Goal: Information Seeking & Learning: Learn about a topic

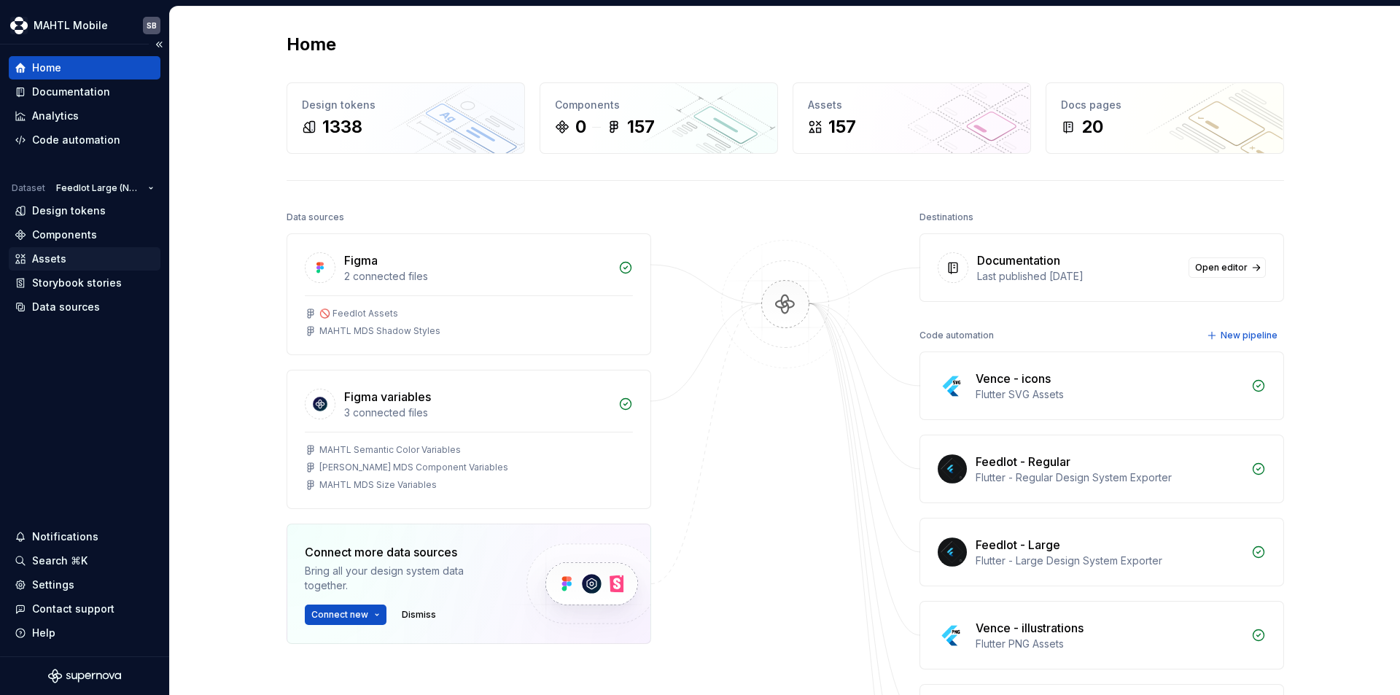
click at [80, 262] on div "Assets" at bounding box center [85, 259] width 140 height 15
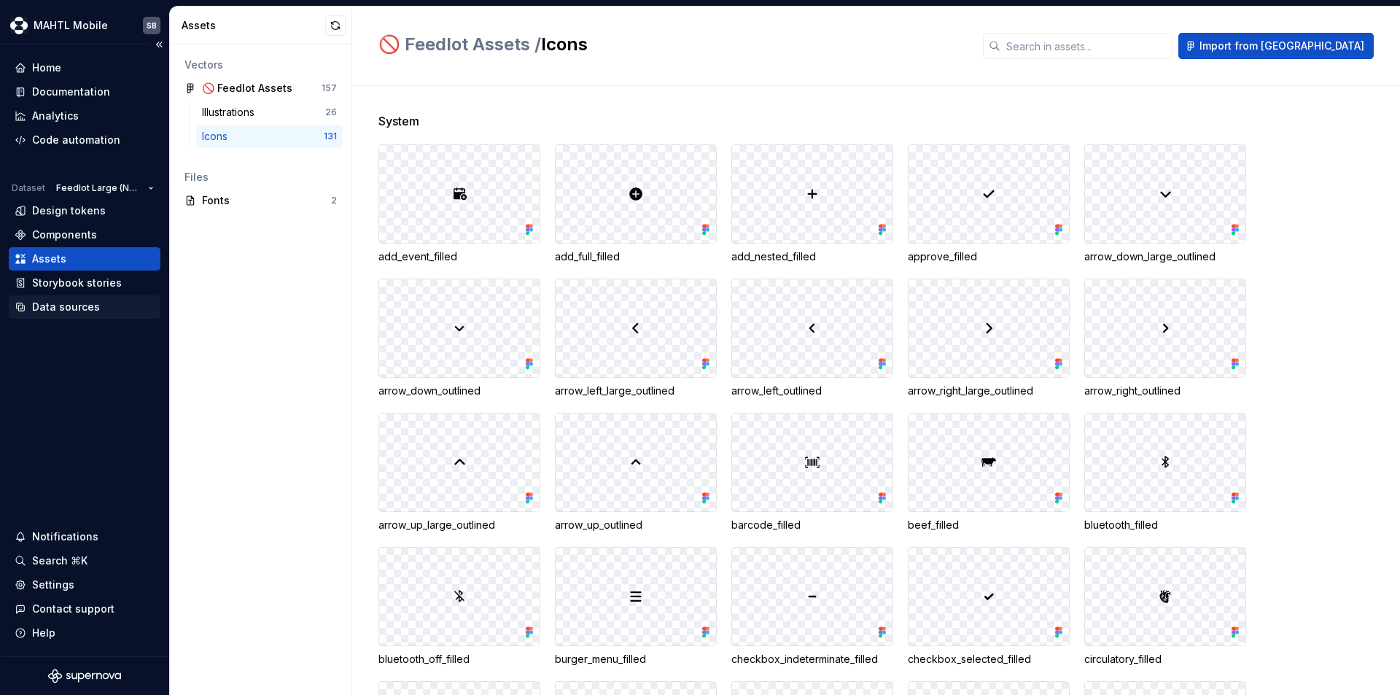
click at [63, 303] on div "Data sources" at bounding box center [66, 307] width 68 height 15
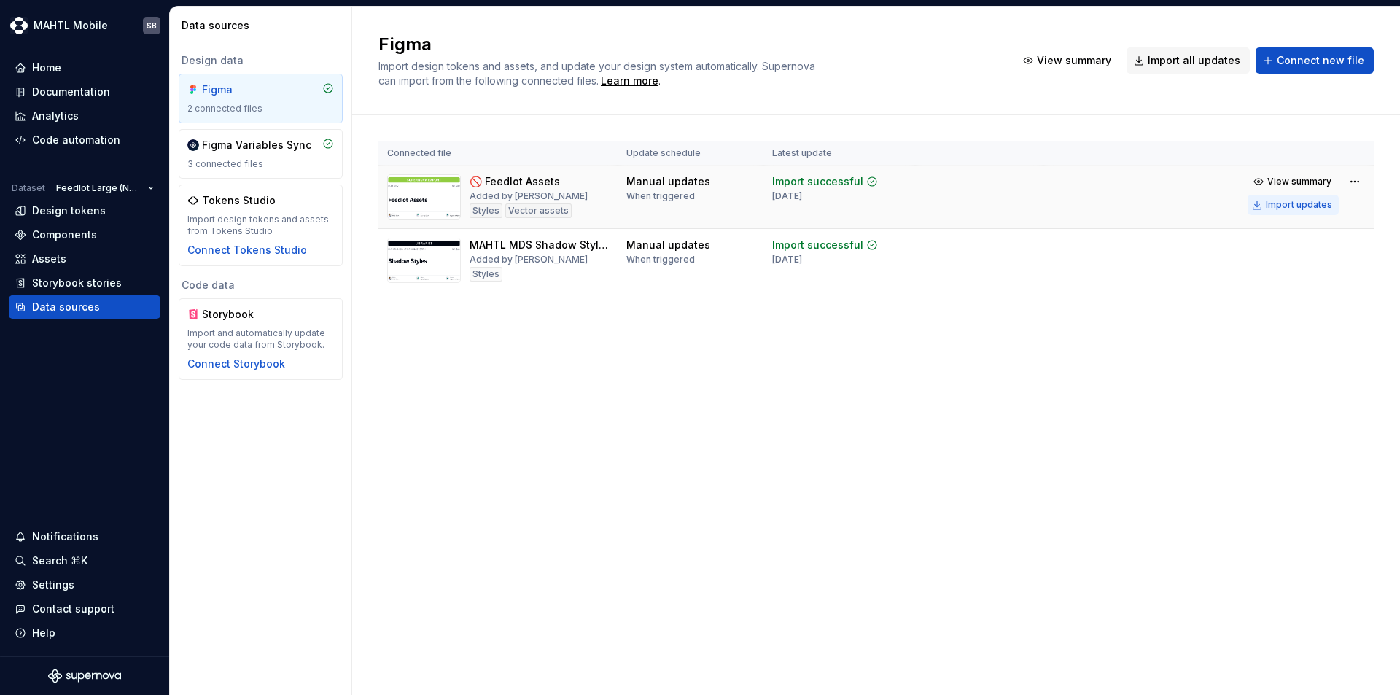
click at [1305, 205] on div "Import updates" at bounding box center [1299, 205] width 66 height 12
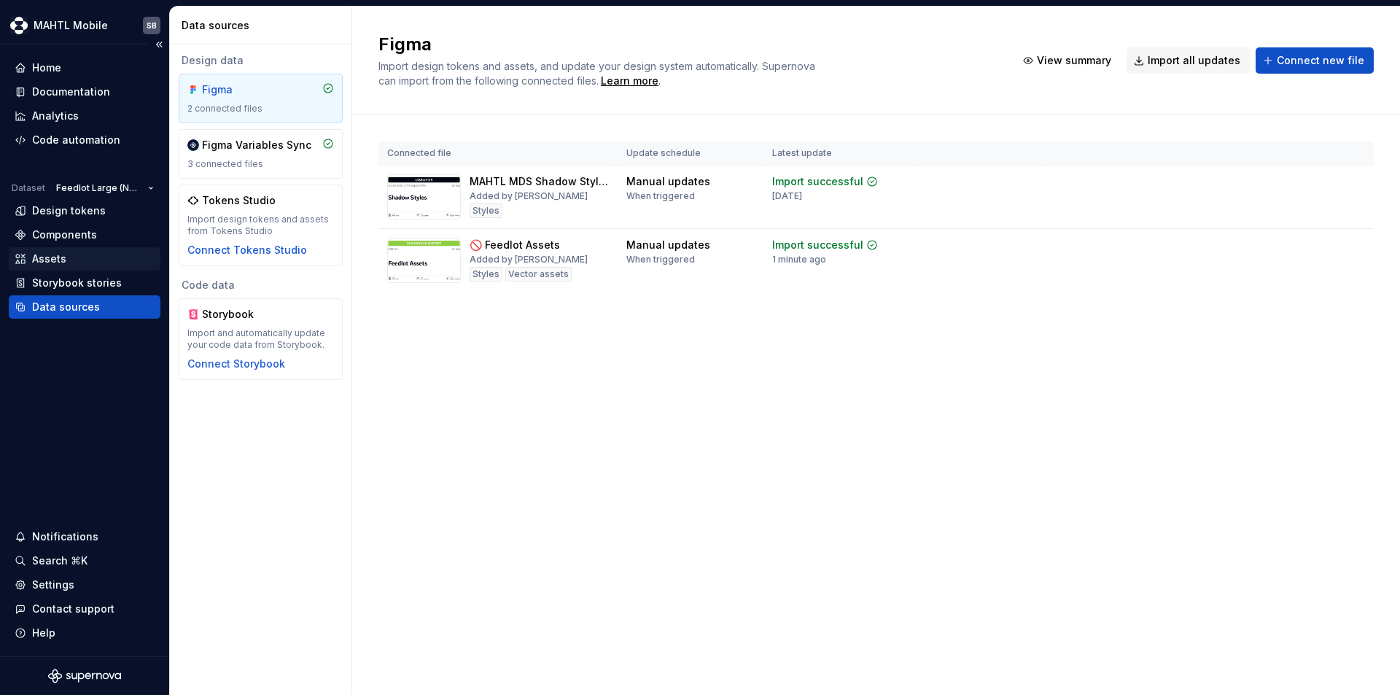
click at [59, 252] on div "Assets" at bounding box center [49, 259] width 34 height 15
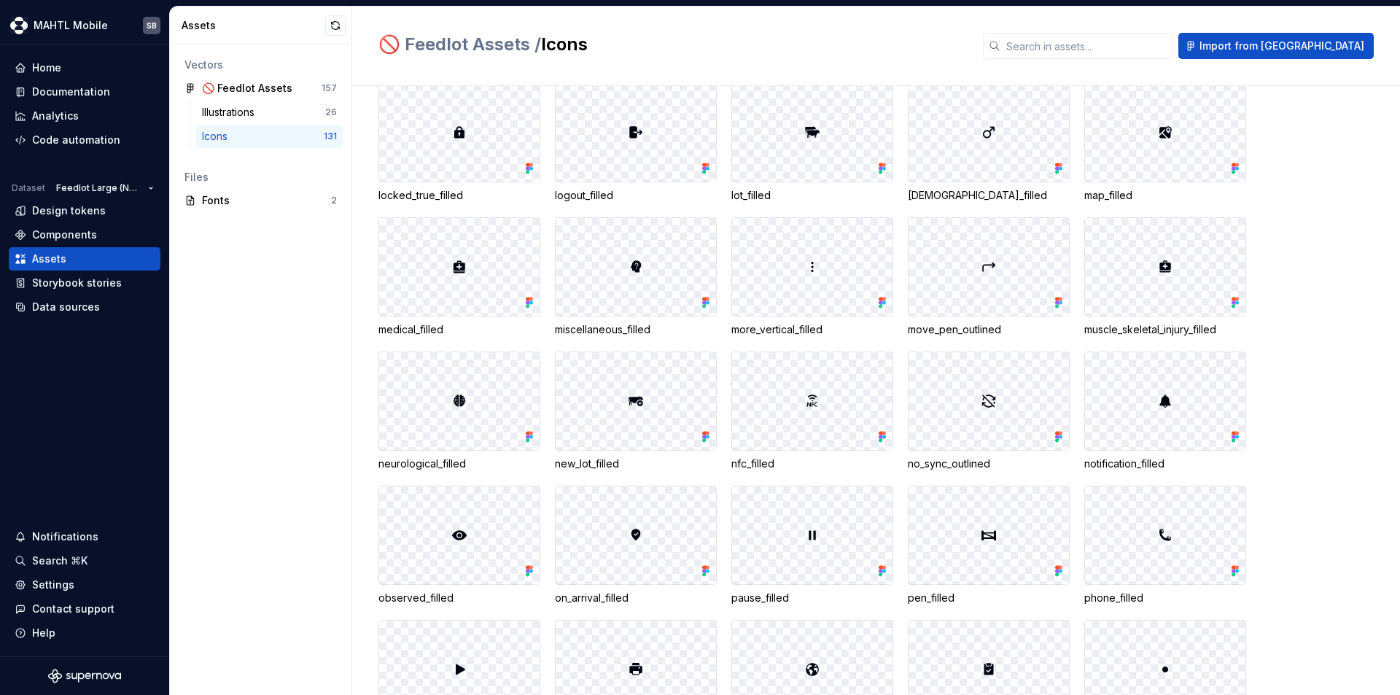
scroll to position [1780, 0]
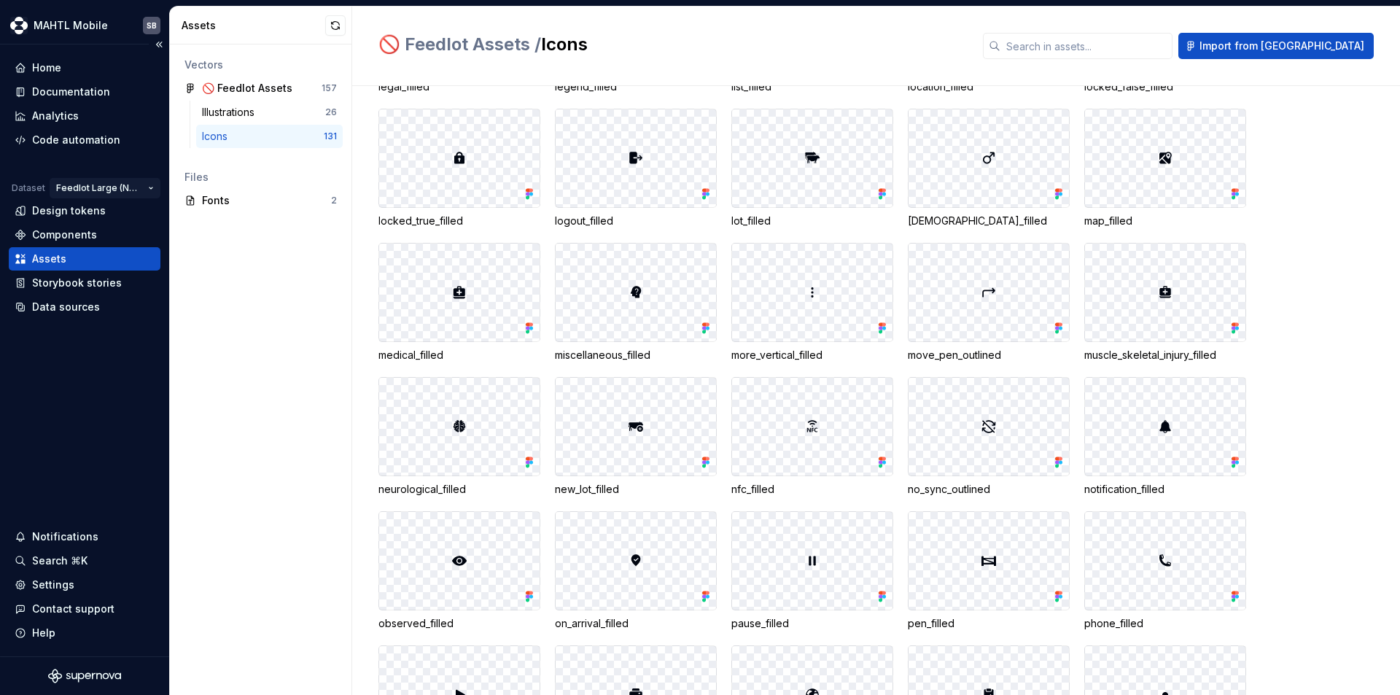
click at [94, 183] on html "MAHTL Mobile SB Home Documentation Analytics Code automation Dataset Feedlot La…" at bounding box center [700, 347] width 1400 height 695
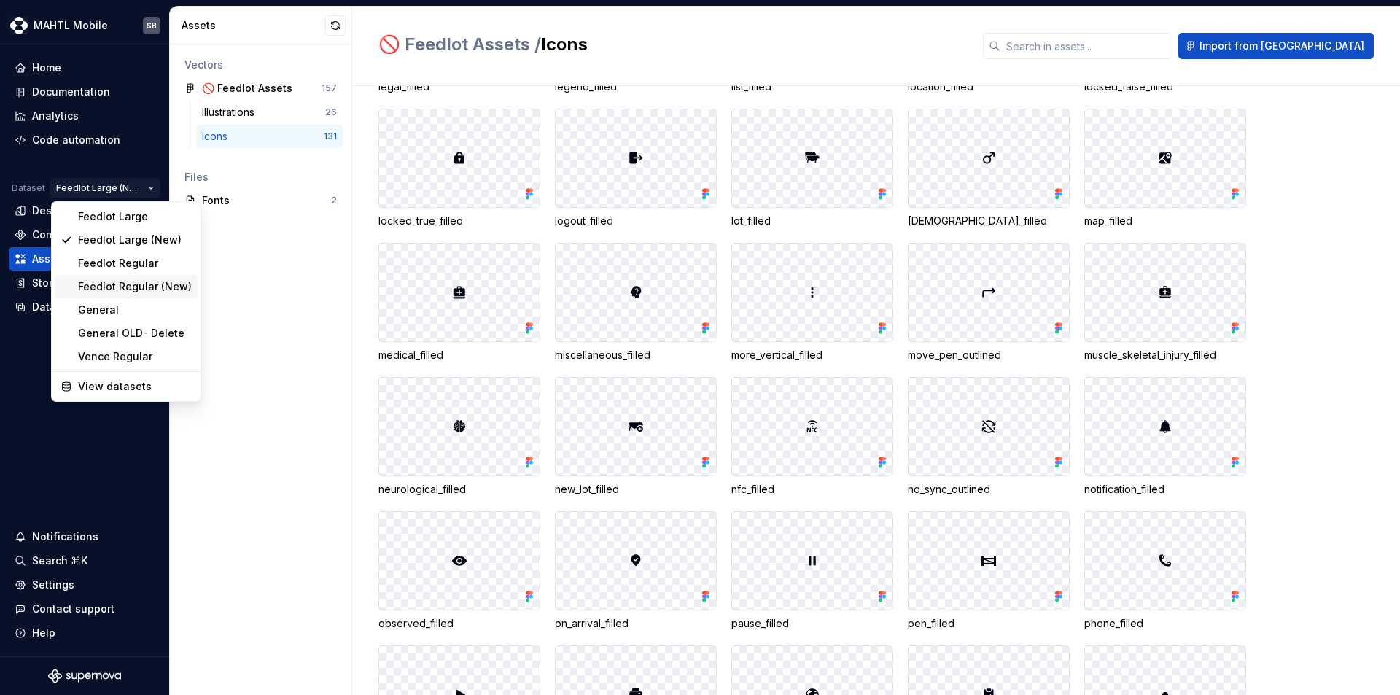
click at [133, 286] on div "Feedlot Regular (New)" at bounding box center [135, 286] width 114 height 15
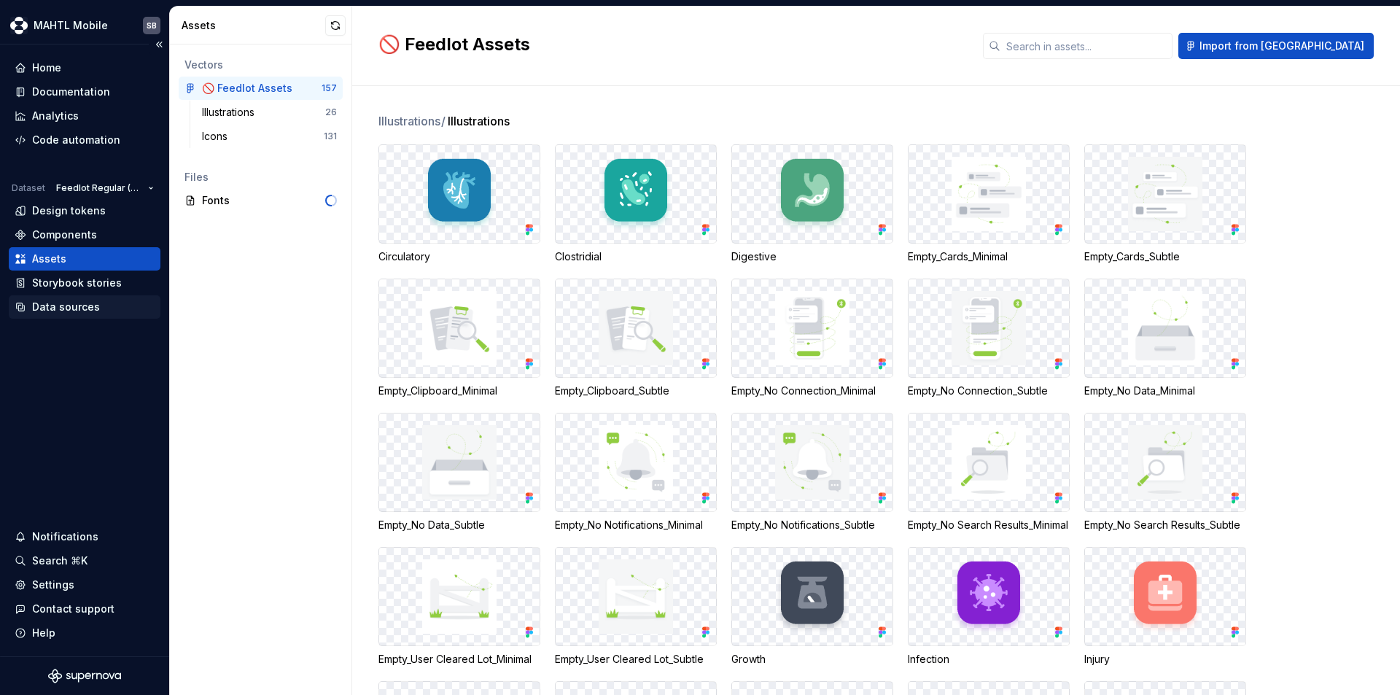
click at [97, 309] on div "Data sources" at bounding box center [85, 307] width 140 height 15
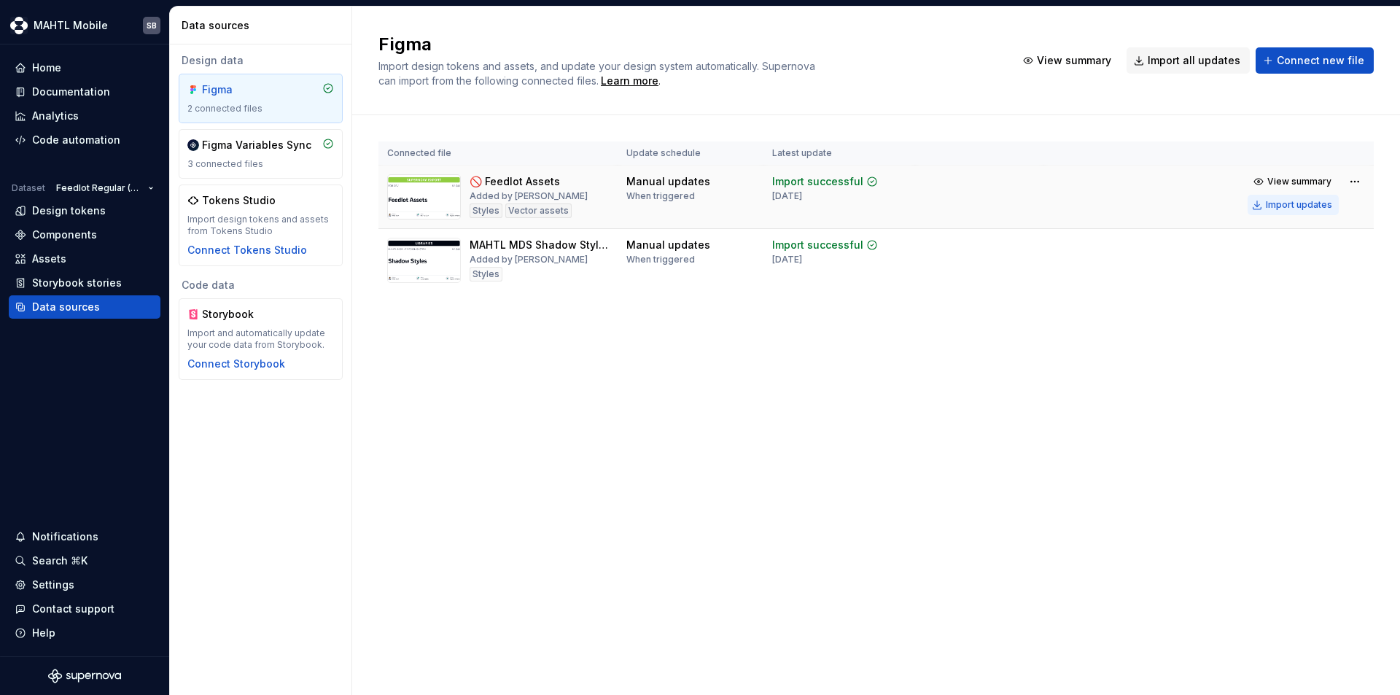
click at [1282, 202] on div "Import updates" at bounding box center [1299, 205] width 66 height 12
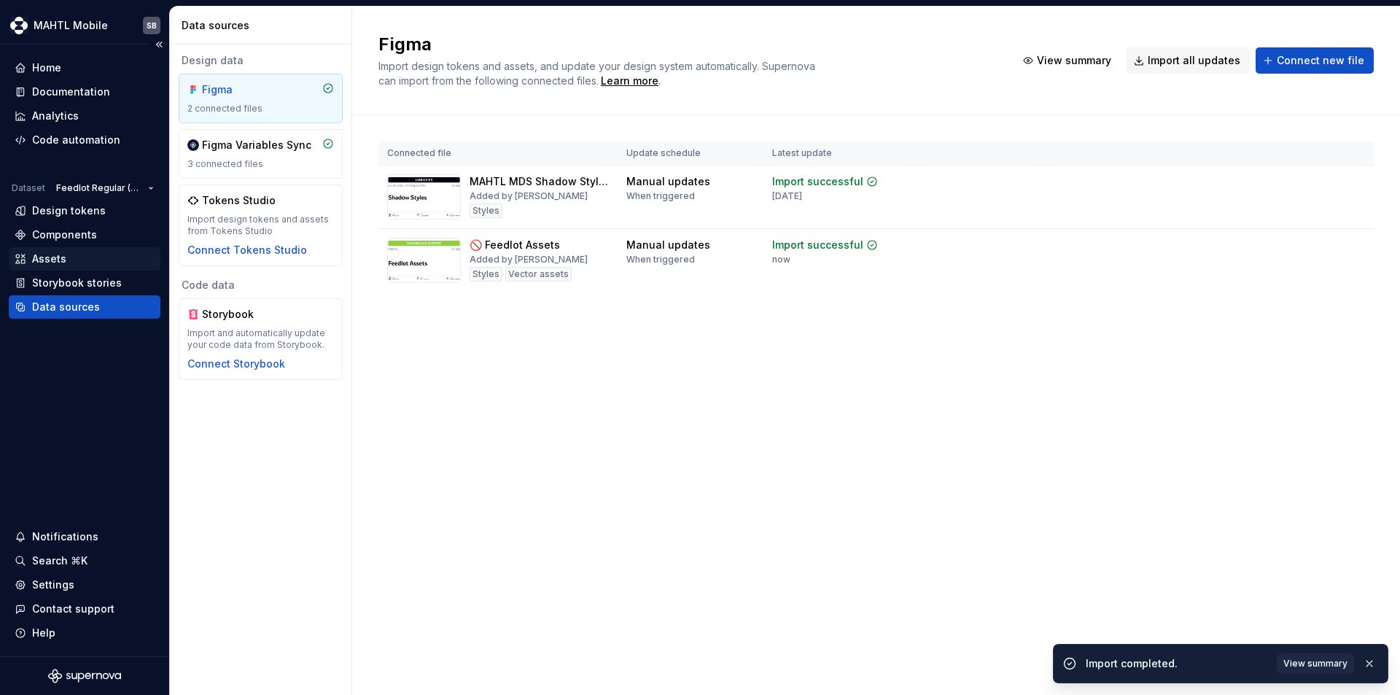
click at [58, 256] on div "Assets" at bounding box center [49, 259] width 34 height 15
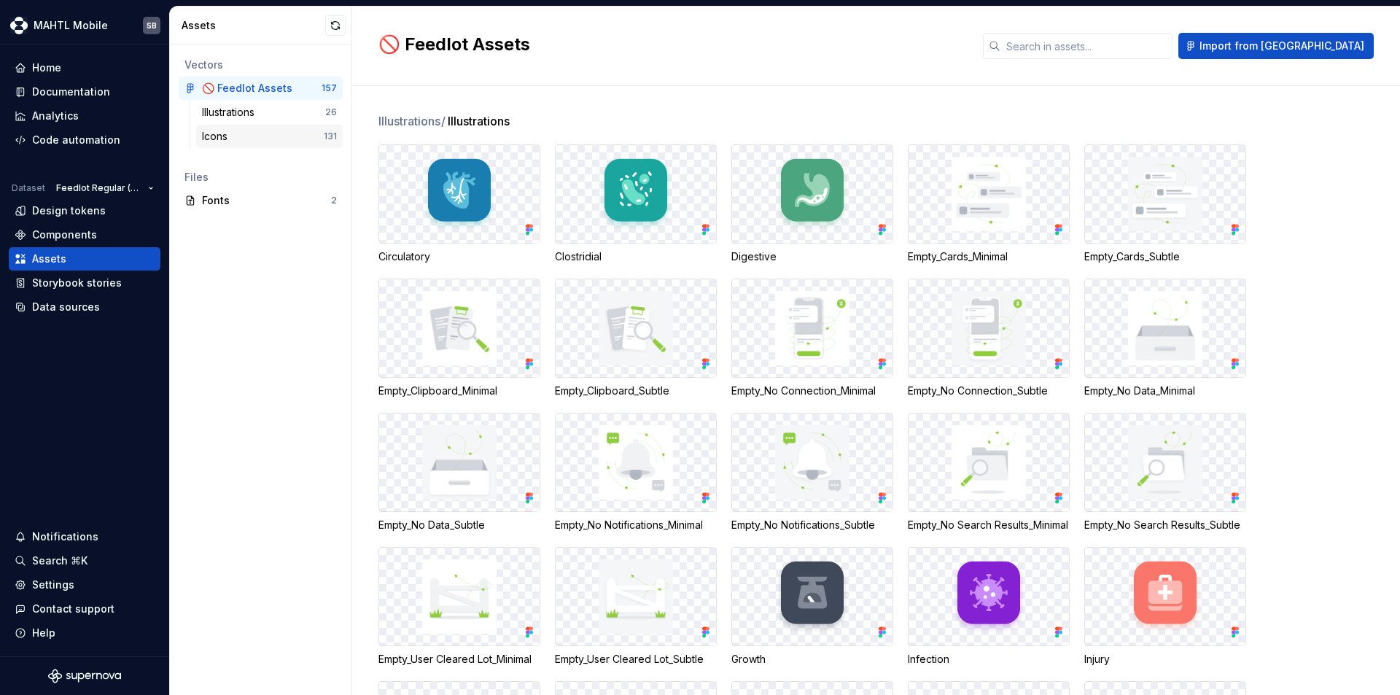
click at [287, 138] on div "Icons" at bounding box center [263, 136] width 122 height 15
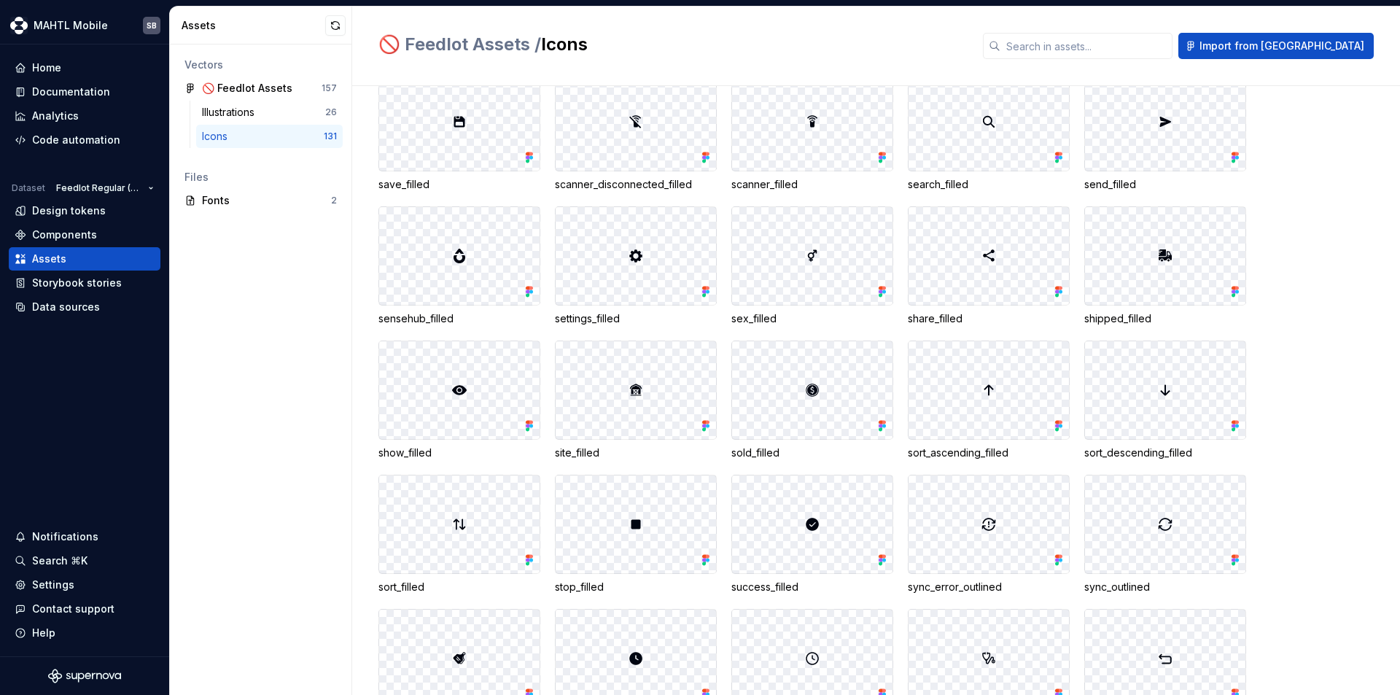
scroll to position [3093, 0]
